Goal: Task Accomplishment & Management: Manage account settings

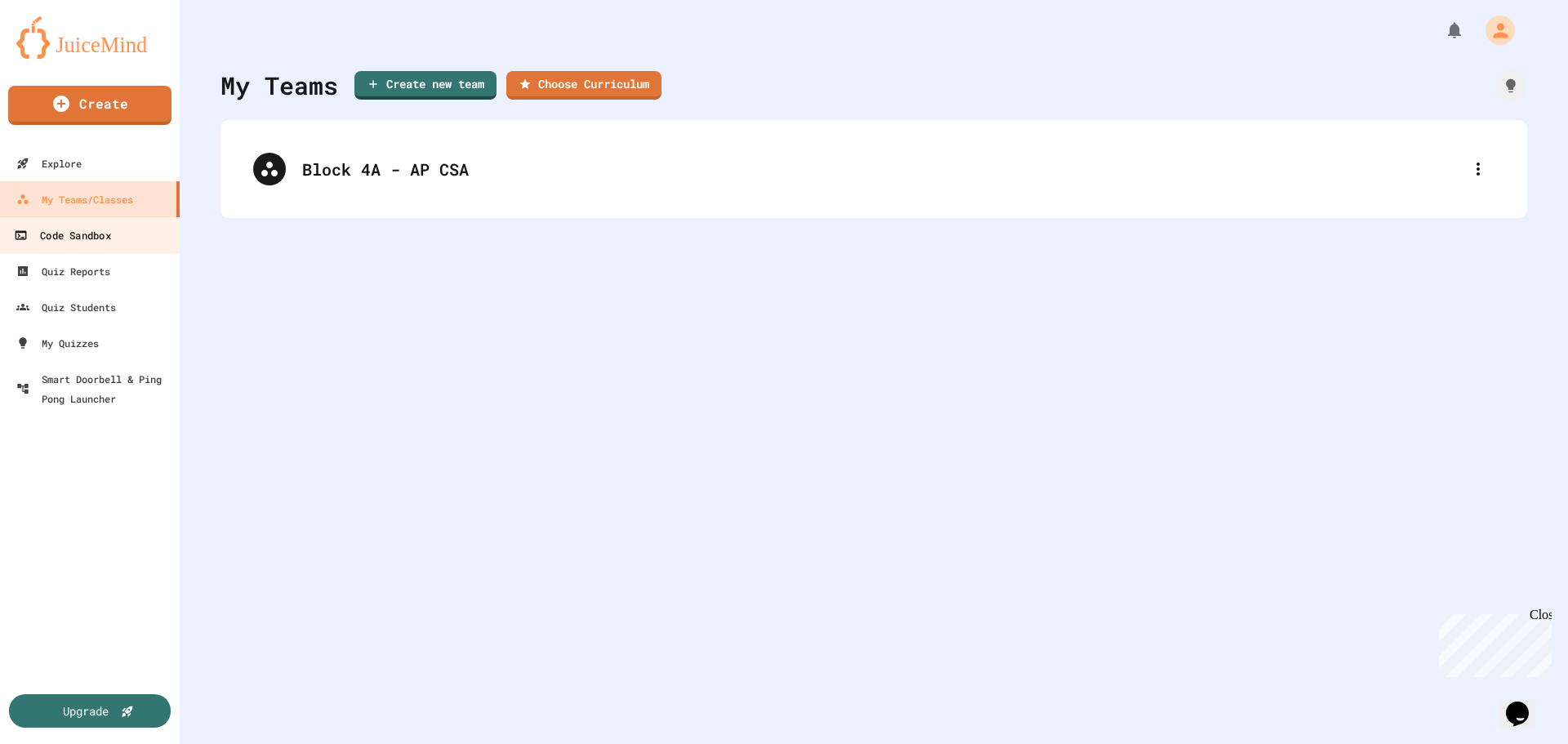
click at [91, 247] on link "Code Sandbox" at bounding box center [90, 235] width 185 height 37
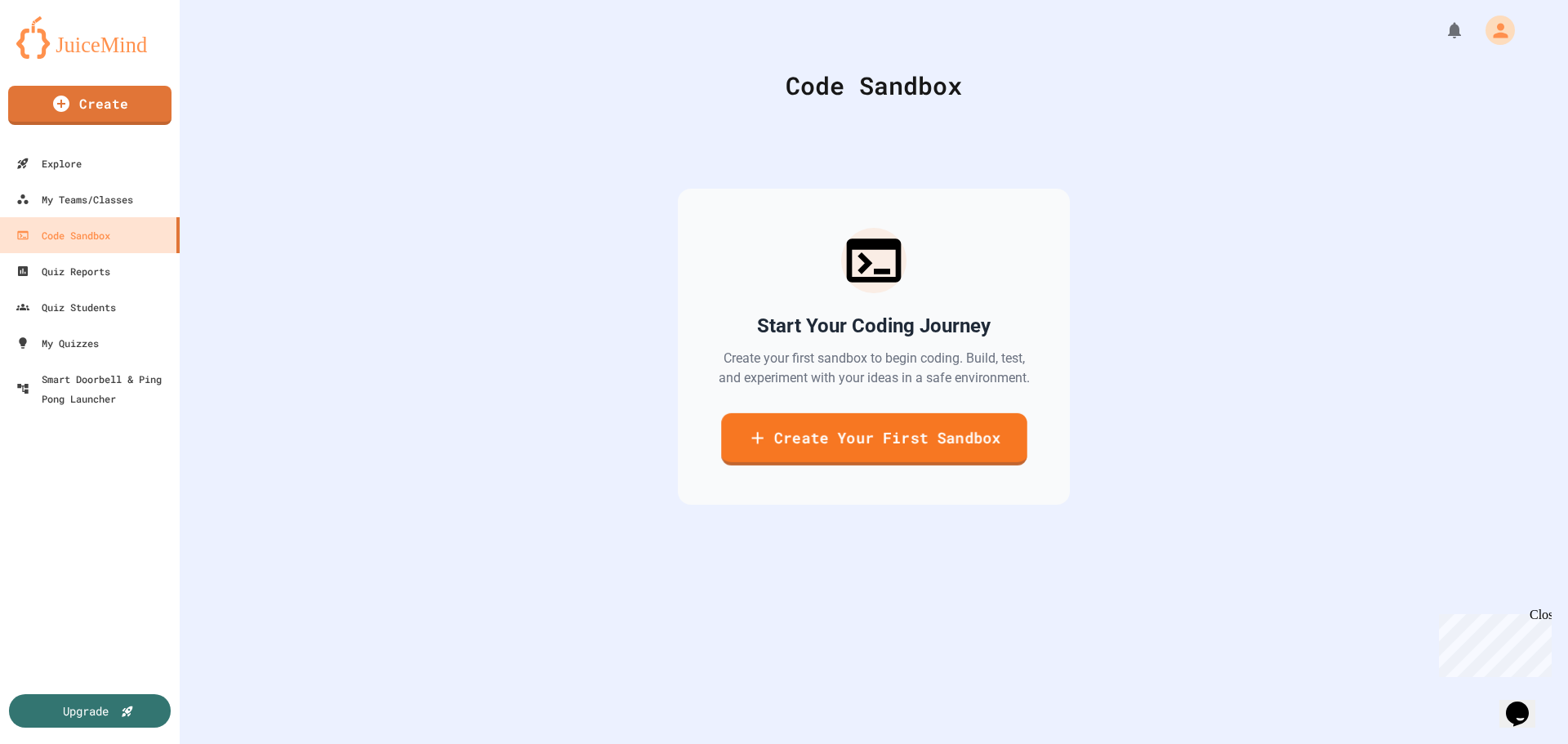
click at [834, 443] on link "Create Your First Sandbox" at bounding box center [874, 439] width 306 height 52
click at [73, 164] on div "Explore" at bounding box center [47, 163] width 67 height 21
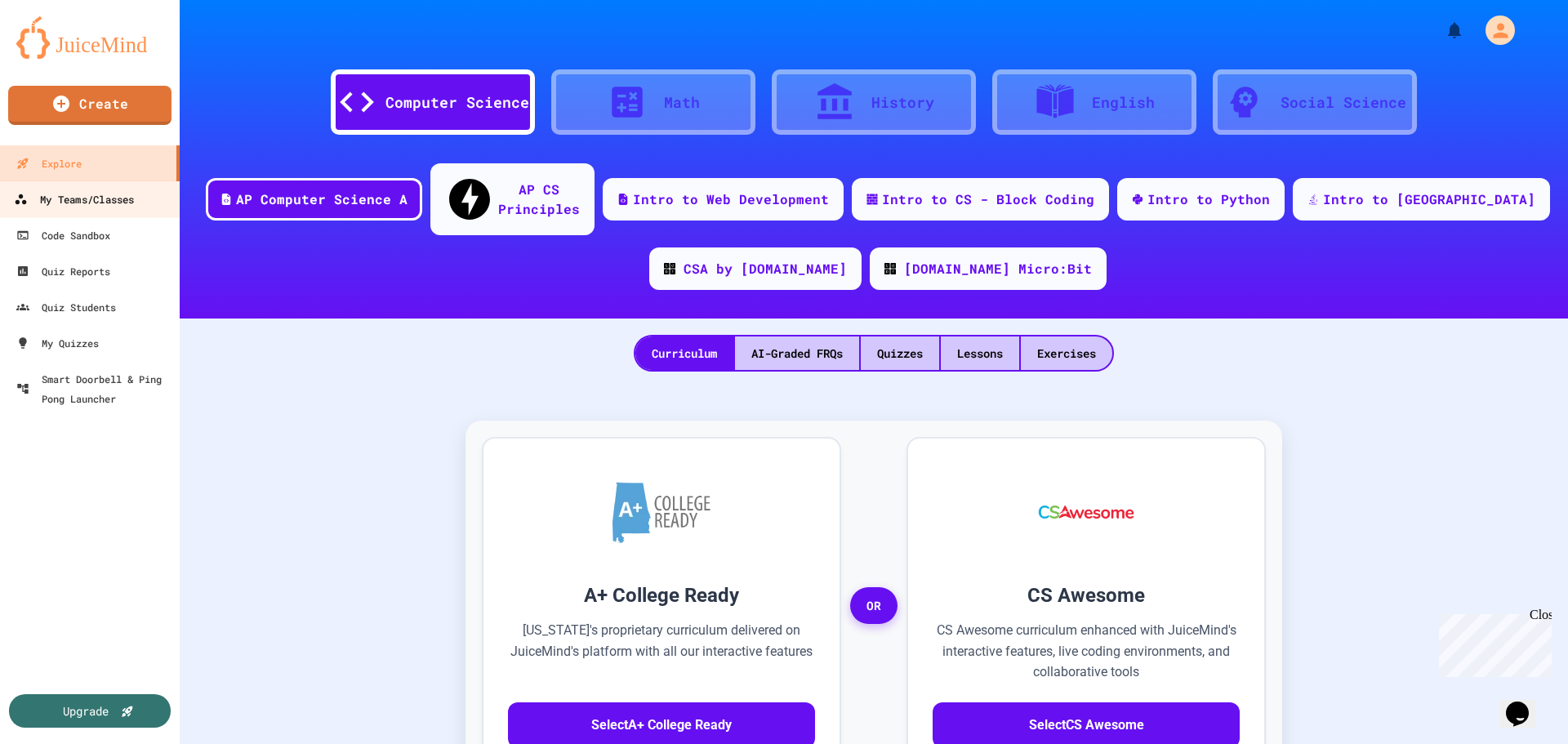
click at [80, 204] on div "My Teams/Classes" at bounding box center [73, 199] width 120 height 21
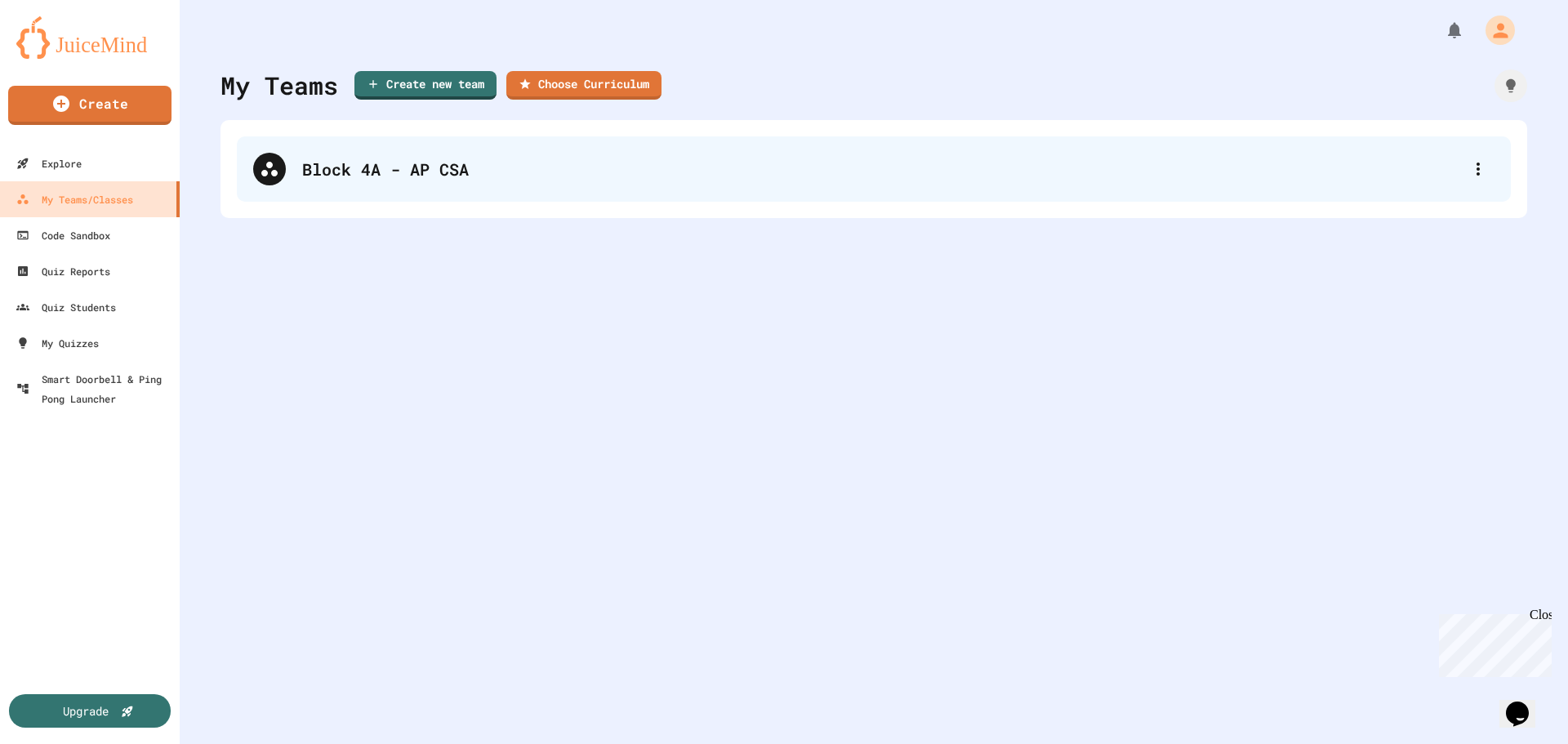
click at [538, 185] on div "Block 4A - AP CSA" at bounding box center [874, 169] width 1274 height 65
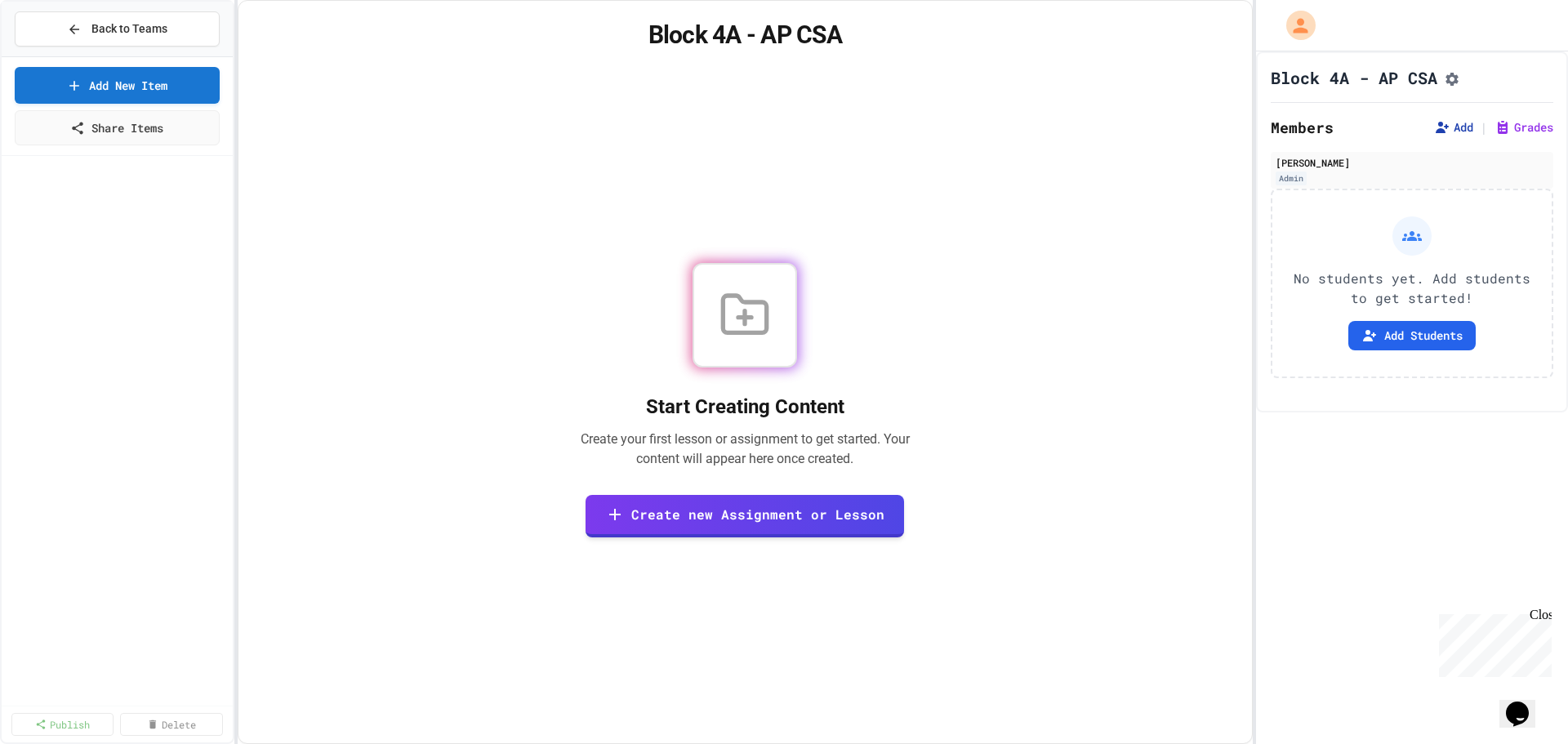
click at [1446, 134] on button "Add" at bounding box center [1453, 127] width 39 height 16
click at [121, 95] on link "Add New Item" at bounding box center [116, 83] width 202 height 39
drag, startPoint x: 787, startPoint y: 507, endPoint x: 737, endPoint y: 467, distance: 64.0
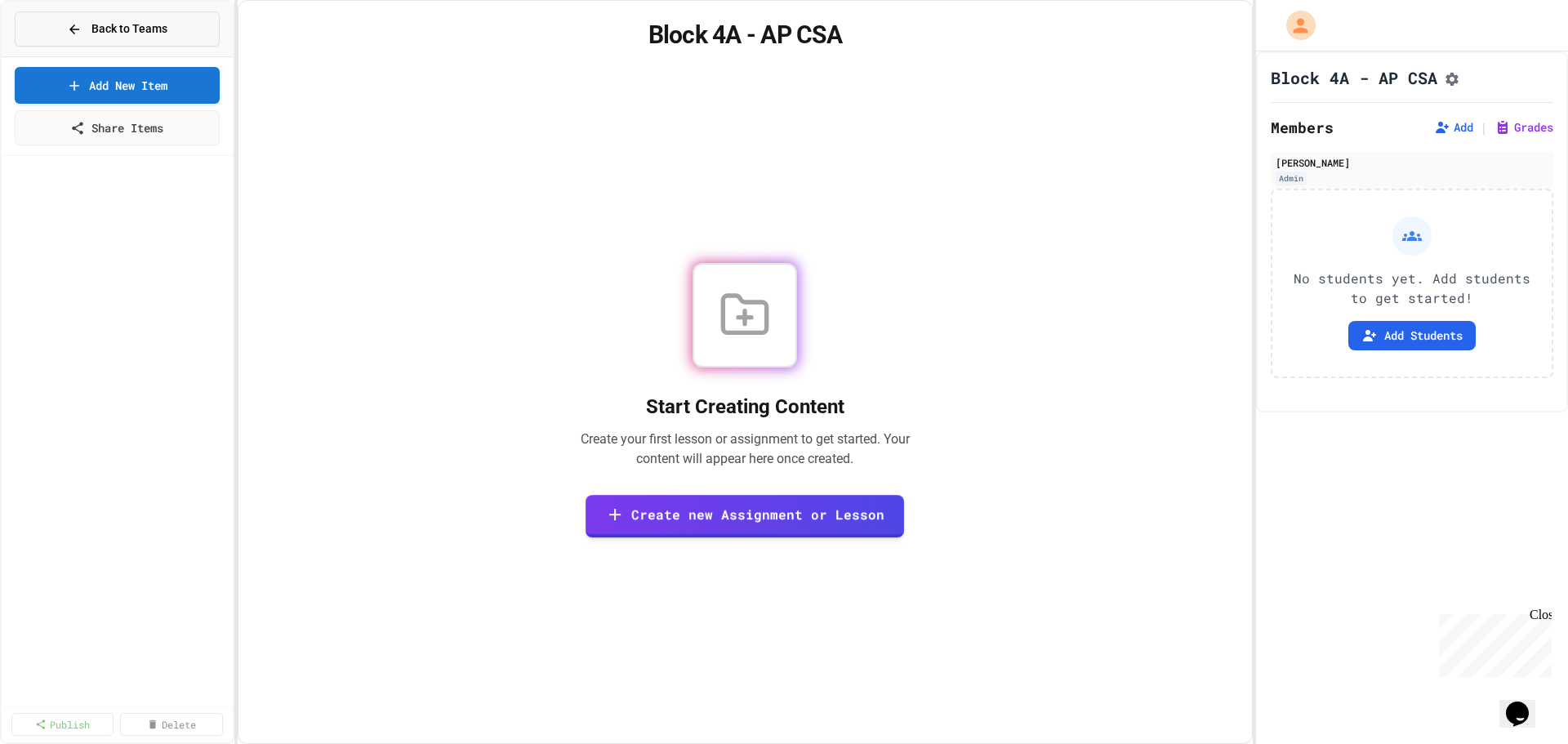
click at [60, 30] on button "Back to Teams" at bounding box center [116, 29] width 205 height 35
